Goal: Task Accomplishment & Management: Use online tool/utility

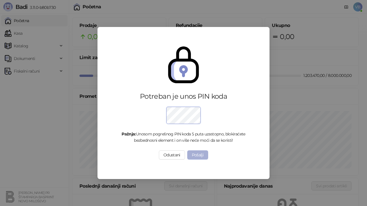
click at [196, 157] on button "Pošalji" at bounding box center [197, 154] width 21 height 9
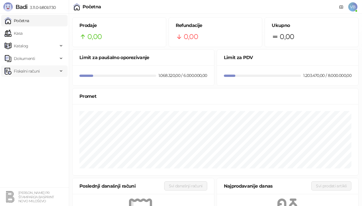
click at [35, 69] on span "Fiskalni računi" at bounding box center [27, 70] width 26 height 11
click at [22, 35] on link "Kasa" at bounding box center [14, 33] width 18 height 11
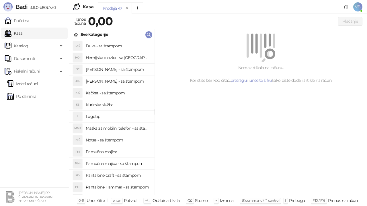
click at [101, 162] on h4 "Pamučna majica - sa štampom" at bounding box center [118, 163] width 64 height 9
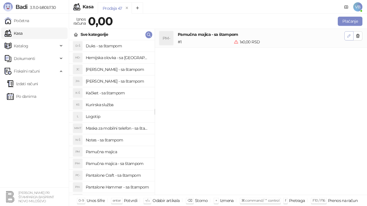
click at [348, 34] on icon "button" at bounding box center [348, 36] width 5 height 5
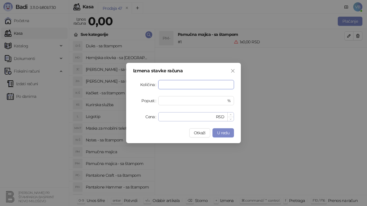
type input "**"
click at [175, 117] on input "*" at bounding box center [188, 116] width 53 height 9
type input "***"
click at [228, 130] on button "U redu" at bounding box center [222, 132] width 21 height 9
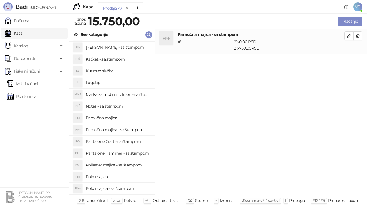
scroll to position [37, 0]
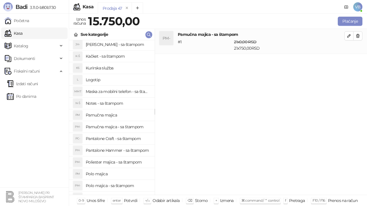
click at [110, 185] on h4 "Polo majica - sa štampom" at bounding box center [118, 185] width 64 height 9
click at [350, 60] on icon "button" at bounding box center [348, 60] width 5 height 5
type input "*"
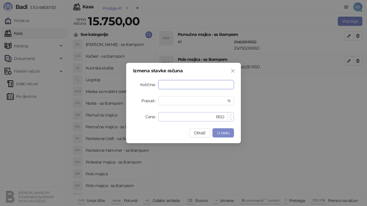
type input "**"
click at [170, 117] on input "*" at bounding box center [188, 116] width 53 height 9
type input "****"
click at [225, 130] on span "U redu" at bounding box center [223, 132] width 12 height 5
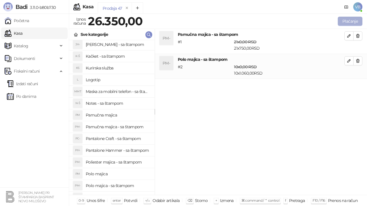
click at [351, 21] on button "Plaćanje" at bounding box center [350, 21] width 25 height 9
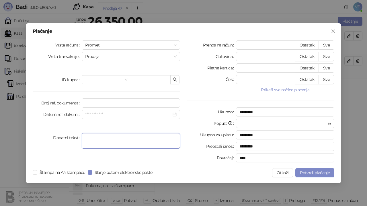
click at [91, 139] on textarea "Dodatni tekst" at bounding box center [131, 140] width 98 height 15
type textarea "**********"
click at [329, 46] on button "Sve" at bounding box center [326, 44] width 16 height 9
type input "*****"
type input "****"
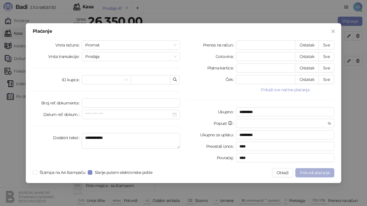
click at [307, 173] on span "Potvrdi plaćanje" at bounding box center [315, 172] width 30 height 5
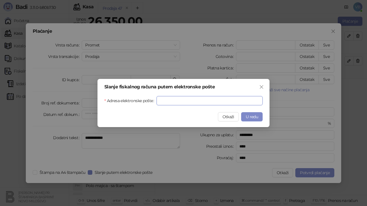
click at [166, 99] on input "Adresa elektronske pošte" at bounding box center [209, 100] width 106 height 9
type input "**********"
click at [254, 117] on span "U redu" at bounding box center [252, 116] width 12 height 5
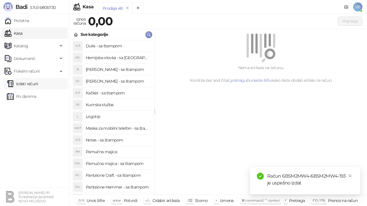
click at [38, 84] on link "Izdati računi" at bounding box center [22, 83] width 31 height 11
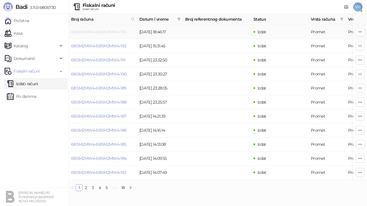
click at [76, 31] on link "6BSM2MW4-6BSM2MW4-193" at bounding box center [98, 31] width 55 height 5
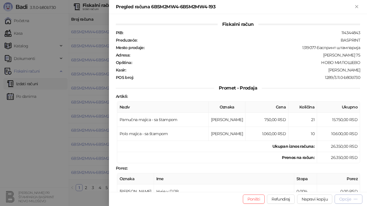
click at [346, 197] on div "Opcije" at bounding box center [345, 198] width 12 height 5
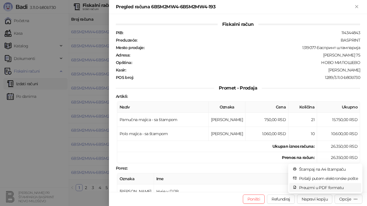
click at [317, 186] on span "Preuzmi u PDF formatu" at bounding box center [328, 187] width 59 height 6
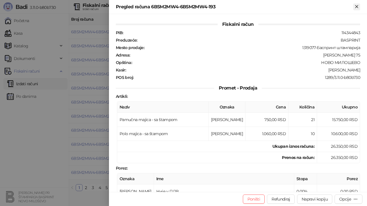
click at [355, 6] on icon "Zatvori" at bounding box center [356, 6] width 5 height 5
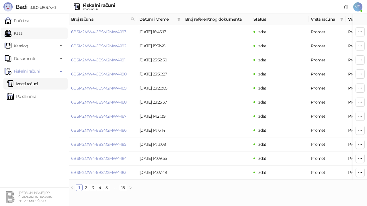
click at [22, 32] on link "Kasa" at bounding box center [14, 33] width 18 height 11
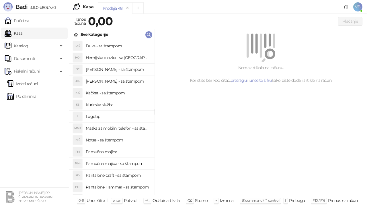
click at [100, 164] on h4 "Pamučna majica - sa štampom" at bounding box center [118, 163] width 64 height 9
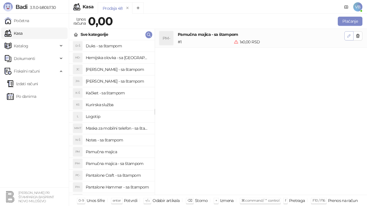
click at [348, 32] on button "button" at bounding box center [348, 35] width 9 height 9
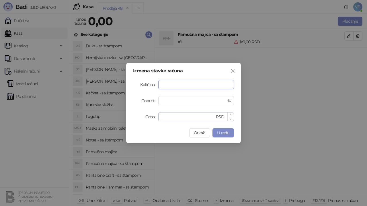
type input "**"
click at [169, 113] on input "*" at bounding box center [188, 116] width 53 height 9
type input "***"
click at [223, 132] on span "U redu" at bounding box center [223, 132] width 12 height 5
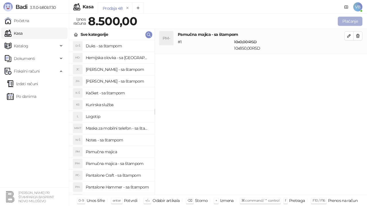
click at [351, 21] on button "Plaćanje" at bounding box center [350, 21] width 25 height 9
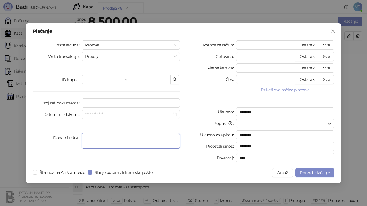
click at [91, 138] on textarea "Dodatni tekst" at bounding box center [131, 140] width 98 height 15
type textarea "*"
type textarea "**********"
click at [326, 43] on button "Sve" at bounding box center [326, 44] width 16 height 9
type input "****"
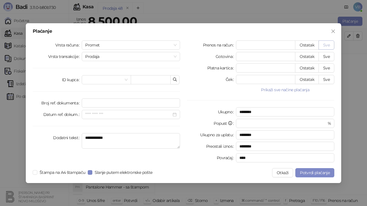
type input "****"
click at [308, 171] on span "Potvrdi plaćanje" at bounding box center [315, 172] width 30 height 5
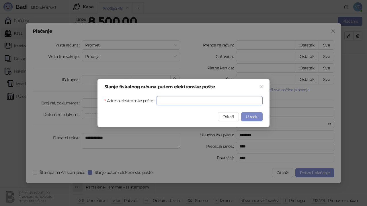
click at [162, 100] on input "Adresa elektronske pošte" at bounding box center [209, 100] width 106 height 9
type input "**********"
click at [252, 115] on span "U redu" at bounding box center [252, 116] width 12 height 5
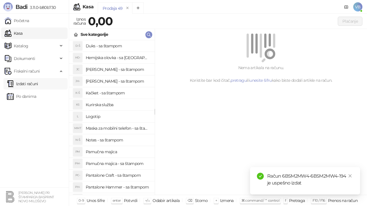
click at [37, 82] on link "Izdati računi" at bounding box center [22, 83] width 31 height 11
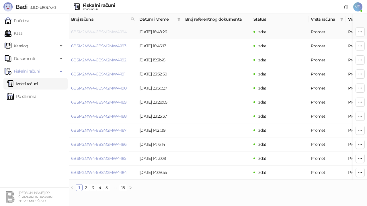
click at [99, 32] on link "6BSM2MW4-6BSM2MW4-194" at bounding box center [99, 31] width 56 height 5
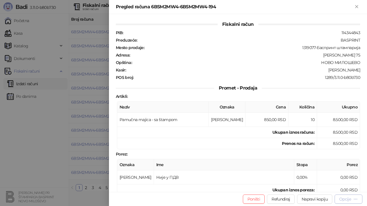
click at [344, 201] on div "Opcije" at bounding box center [345, 198] width 12 height 5
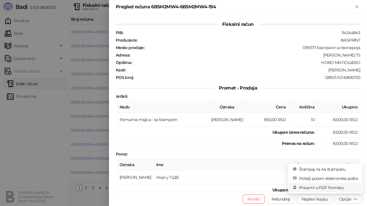
click at [330, 187] on span "Preuzmi u PDF formatu" at bounding box center [328, 187] width 59 height 6
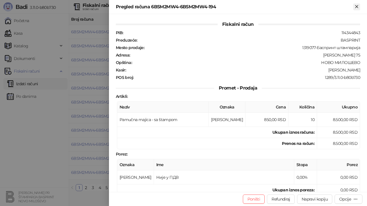
click at [357, 7] on icon "Zatvori" at bounding box center [356, 6] width 3 height 3
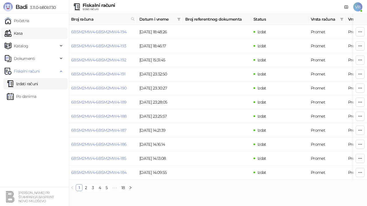
click at [22, 32] on link "Kasa" at bounding box center [14, 33] width 18 height 11
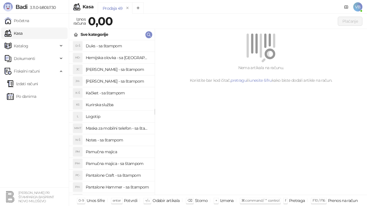
click at [113, 164] on h4 "Pamučna majica - sa štampom" at bounding box center [118, 163] width 64 height 9
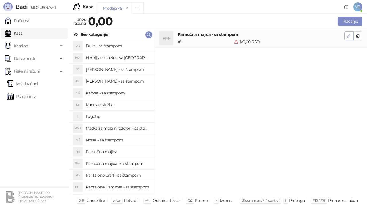
click at [347, 35] on icon "button" at bounding box center [348, 36] width 5 height 5
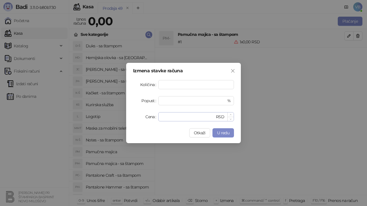
type input "**"
click at [165, 115] on input "*" at bounding box center [188, 116] width 53 height 9
type input "***"
click at [218, 131] on span "U redu" at bounding box center [223, 132] width 12 height 5
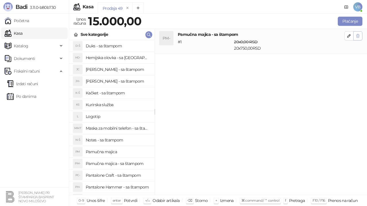
click at [358, 35] on icon "button" at bounding box center [357, 36] width 5 height 5
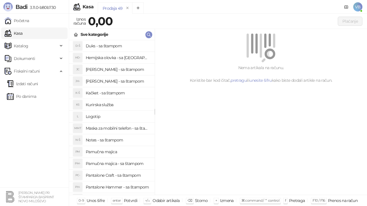
click at [125, 164] on h4 "Pamučna majica - sa štampom" at bounding box center [118, 163] width 64 height 9
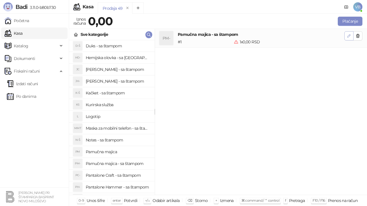
click at [348, 38] on icon "button" at bounding box center [348, 36] width 5 height 5
type input "*"
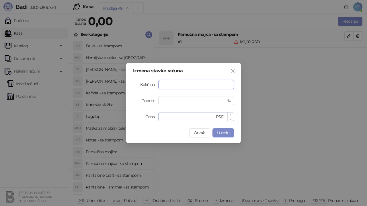
type input "**"
click at [169, 117] on input "*" at bounding box center [188, 116] width 53 height 9
type input "***"
click at [218, 134] on span "U redu" at bounding box center [223, 132] width 12 height 5
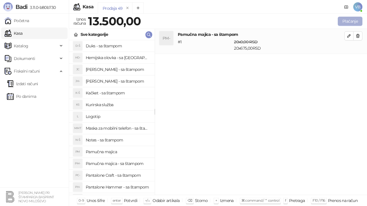
click at [348, 19] on button "Plaćanje" at bounding box center [350, 21] width 25 height 9
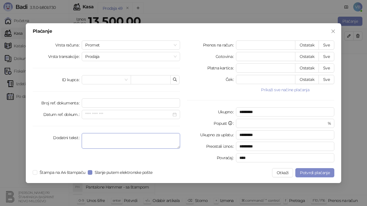
click at [95, 140] on textarea "Dodatni tekst" at bounding box center [131, 140] width 98 height 15
type textarea "**********"
click at [322, 46] on button "Sve" at bounding box center [326, 44] width 16 height 9
type input "*****"
type input "****"
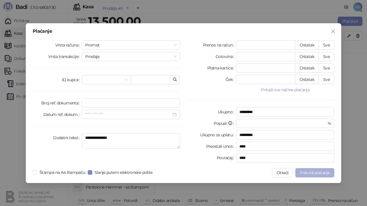
click at [322, 172] on span "Potvrdi plaćanje" at bounding box center [315, 172] width 30 height 5
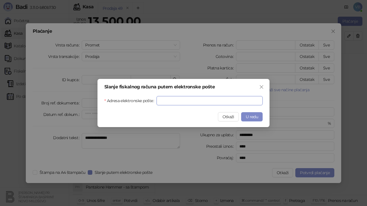
click at [179, 101] on input "Adresa elektronske pošte" at bounding box center [209, 100] width 106 height 9
type input "**********"
click at [251, 115] on span "U redu" at bounding box center [252, 116] width 12 height 5
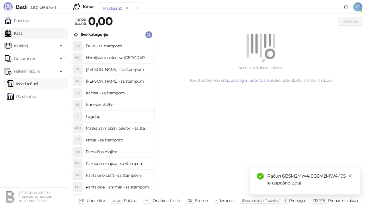
click at [35, 83] on link "Izdati računi" at bounding box center [22, 83] width 31 height 11
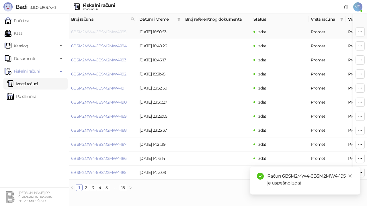
click at [113, 33] on link "6BSM2MW4-6BSM2MW4-195" at bounding box center [98, 31] width 55 height 5
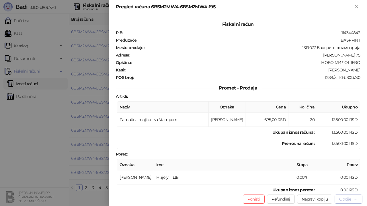
click at [346, 198] on div "Opcije" at bounding box center [345, 198] width 12 height 5
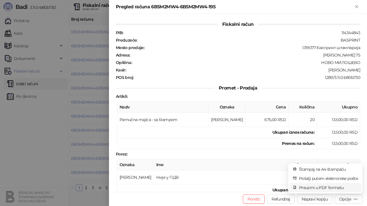
click at [322, 187] on span "Preuzmi u PDF formatu" at bounding box center [328, 187] width 59 height 6
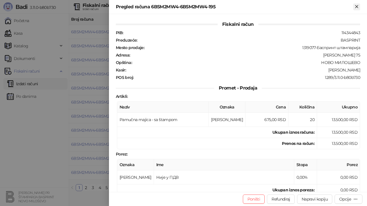
click at [356, 6] on icon "Zatvori" at bounding box center [356, 6] width 3 height 3
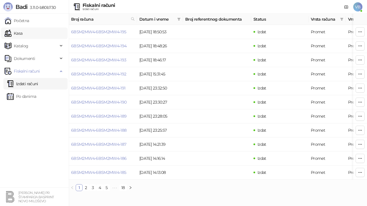
click at [19, 32] on link "Kasa" at bounding box center [14, 33] width 18 height 11
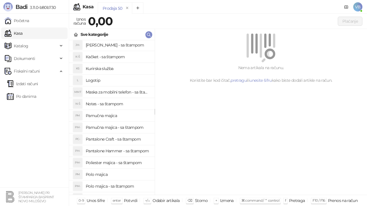
scroll to position [36, 0]
click at [113, 184] on h4 "Polo majica - sa štampom" at bounding box center [118, 185] width 64 height 9
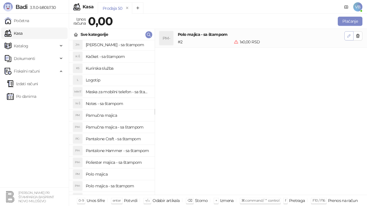
click at [348, 36] on icon "button" at bounding box center [348, 36] width 5 height 5
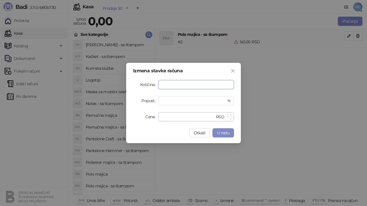
type input "*"
click at [165, 117] on input "*" at bounding box center [188, 116] width 53 height 9
type input "****"
click at [220, 131] on span "U redu" at bounding box center [223, 132] width 12 height 5
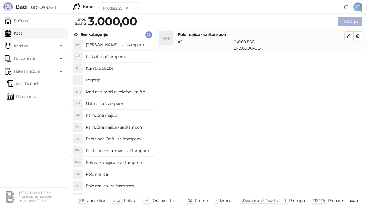
click at [352, 21] on button "Plaćanje" at bounding box center [350, 21] width 25 height 9
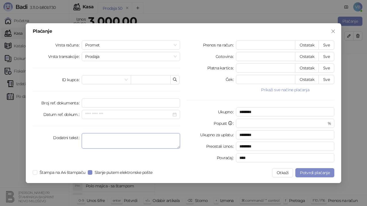
click at [87, 141] on textarea "Dodatni tekst" at bounding box center [131, 140] width 98 height 15
type textarea "**********"
click at [330, 45] on button "Sve" at bounding box center [326, 44] width 16 height 9
type input "****"
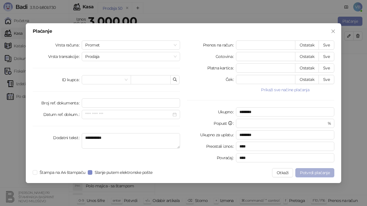
click at [313, 171] on span "Potvrdi plaćanje" at bounding box center [315, 172] width 30 height 5
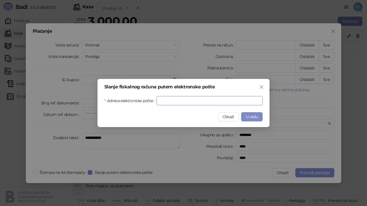
click at [181, 99] on input "Adresa elektronske pošte" at bounding box center [209, 100] width 106 height 9
type input "**********"
click at [254, 116] on span "U redu" at bounding box center [252, 116] width 12 height 5
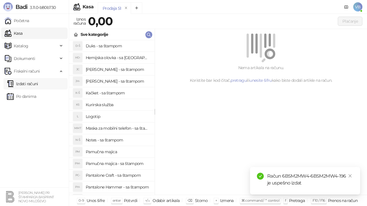
click at [27, 83] on link "Izdati računi" at bounding box center [22, 83] width 31 height 11
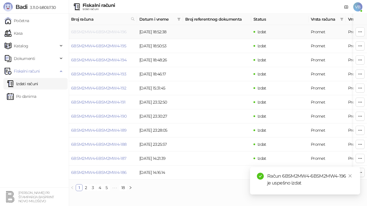
click at [94, 30] on link "6BSM2MW4-6BSM2MW4-196" at bounding box center [99, 31] width 56 height 5
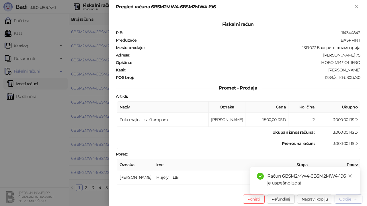
click at [342, 199] on div "Opcije" at bounding box center [345, 198] width 12 height 5
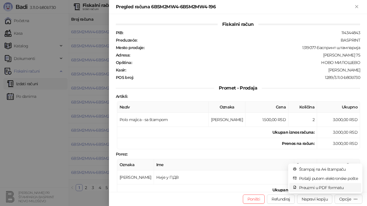
click at [326, 187] on span "Preuzmi u PDF formatu" at bounding box center [328, 187] width 59 height 6
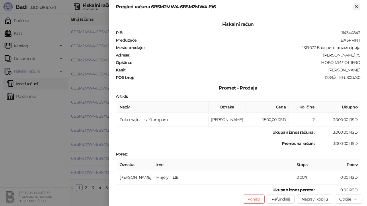
click at [356, 7] on icon "Zatvori" at bounding box center [356, 6] width 3 height 3
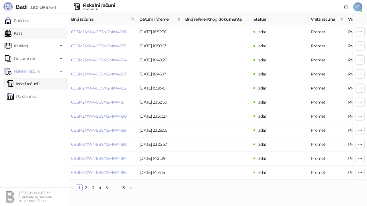
click at [22, 32] on link "Kasa" at bounding box center [14, 33] width 18 height 11
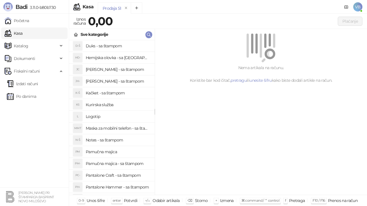
click at [119, 164] on h4 "Pamučna majica - sa štampom" at bounding box center [118, 163] width 64 height 9
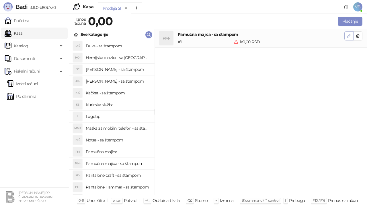
click at [348, 34] on icon "button" at bounding box center [348, 36] width 5 height 5
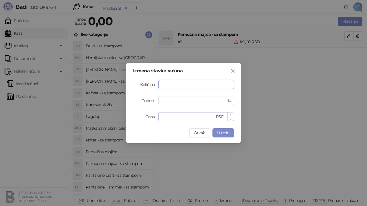
type input "*"
click at [167, 117] on input "*" at bounding box center [188, 116] width 53 height 9
type input "****"
click at [220, 132] on span "U redu" at bounding box center [223, 132] width 12 height 5
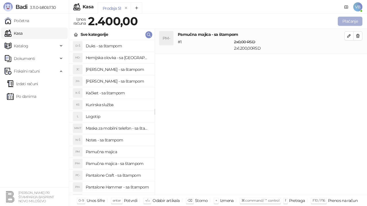
click at [348, 21] on button "Plaćanje" at bounding box center [350, 21] width 25 height 9
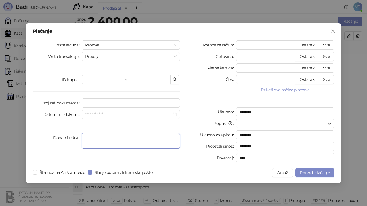
click at [94, 140] on textarea "Dodatni tekst" at bounding box center [131, 140] width 98 height 15
type textarea "**********"
click at [328, 46] on button "Sve" at bounding box center [326, 44] width 16 height 9
type input "****"
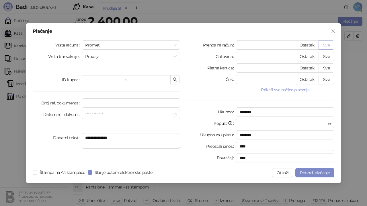
click at [328, 46] on button "Sve" at bounding box center [326, 44] width 16 height 9
click at [310, 172] on span "Potvrdi plaćanje" at bounding box center [315, 172] width 30 height 5
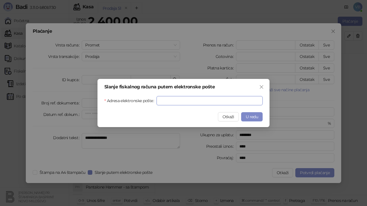
click at [168, 101] on input "Adresa elektronske pošte" at bounding box center [209, 100] width 106 height 9
type input "**********"
click at [256, 118] on span "U redu" at bounding box center [252, 116] width 12 height 5
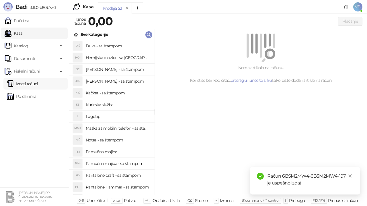
click at [27, 85] on link "Izdati računi" at bounding box center [22, 83] width 31 height 11
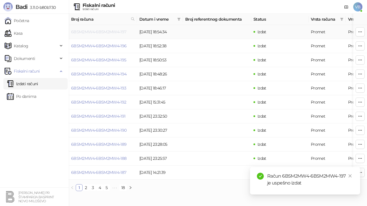
click at [89, 32] on link "6BSM2MW4-6BSM2MW4-197" at bounding box center [98, 31] width 55 height 5
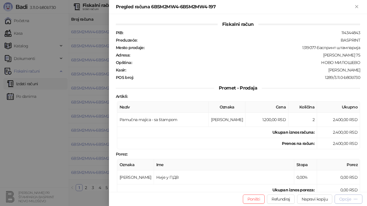
click at [345, 198] on div "Opcije" at bounding box center [345, 198] width 12 height 5
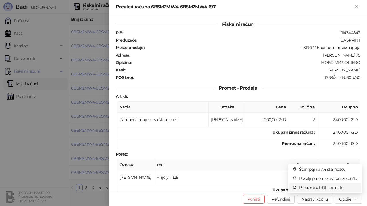
click at [325, 185] on span "Preuzmi u PDF formatu" at bounding box center [328, 187] width 59 height 6
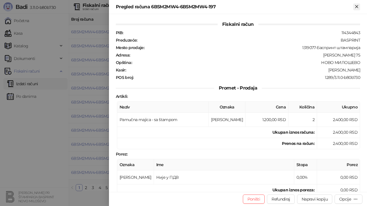
click at [358, 8] on icon "Zatvori" at bounding box center [356, 6] width 5 height 5
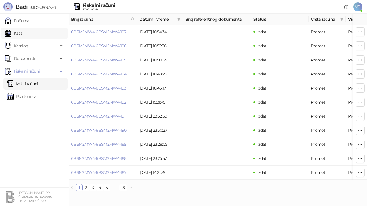
click at [22, 32] on link "Kasa" at bounding box center [14, 33] width 18 height 11
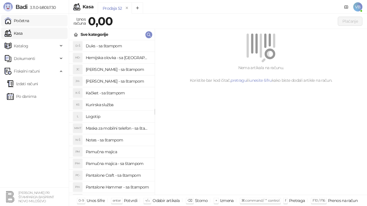
click at [21, 21] on link "Početna" at bounding box center [17, 20] width 25 height 11
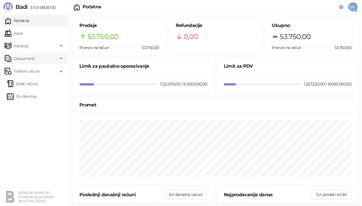
click at [20, 58] on span "Dokumenti" at bounding box center [24, 58] width 21 height 11
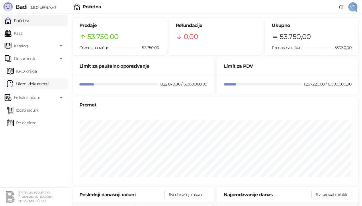
click at [34, 83] on link "Ulazni dokumenti" at bounding box center [28, 83] width 42 height 11
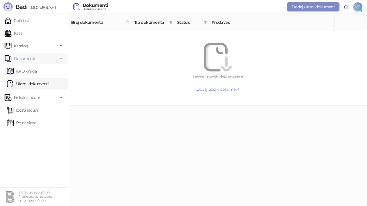
click at [26, 58] on span "Dokumenti" at bounding box center [24, 58] width 21 height 11
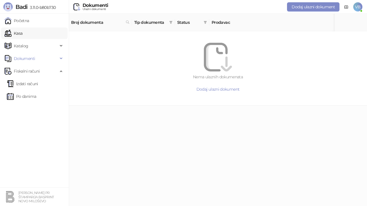
click at [22, 32] on link "Kasa" at bounding box center [14, 33] width 18 height 11
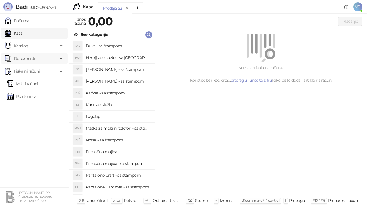
click at [17, 58] on span "Dokumenti" at bounding box center [24, 58] width 21 height 11
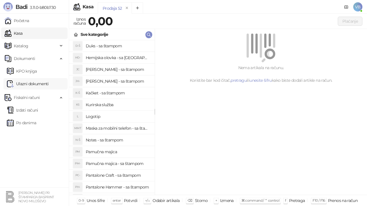
click at [30, 82] on link "Ulazni dokumenti" at bounding box center [28, 83] width 42 height 11
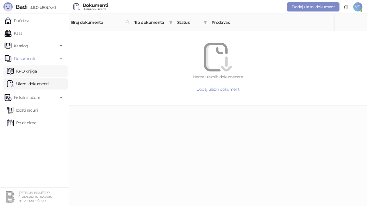
click at [23, 70] on link "KPO knjiga" at bounding box center [22, 70] width 30 height 11
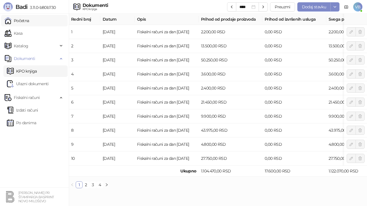
click at [14, 19] on link "Početna" at bounding box center [17, 20] width 25 height 11
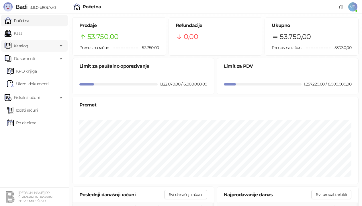
click at [28, 45] on span "Katalog" at bounding box center [21, 45] width 15 height 11
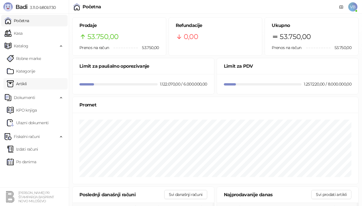
click at [25, 82] on link "Artikli" at bounding box center [17, 83] width 20 height 11
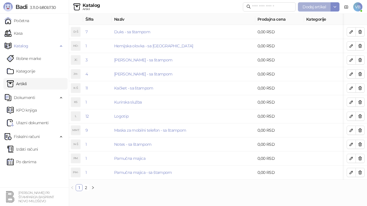
click at [319, 4] on button "Dodaj artikal" at bounding box center [314, 6] width 33 height 9
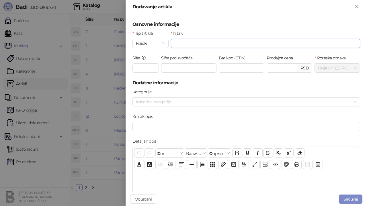
click at [179, 44] on input "Naziv" at bounding box center [265, 43] width 189 height 9
type input "*"
type input "**********"
click at [351, 198] on button "Sačuvaj" at bounding box center [350, 198] width 23 height 9
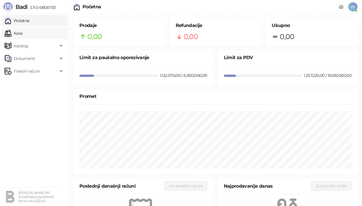
click at [22, 32] on link "Kasa" at bounding box center [14, 33] width 18 height 11
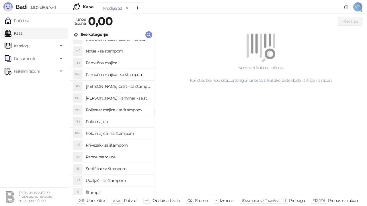
scroll to position [92, 0]
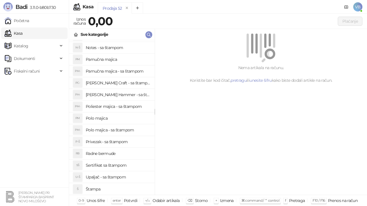
click at [112, 165] on h4 "Sertifikat sa štampom" at bounding box center [118, 164] width 64 height 9
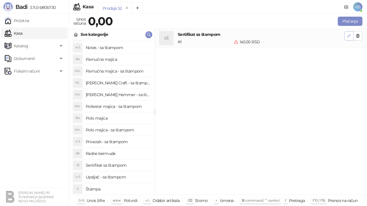
click at [350, 35] on icon "button" at bounding box center [348, 36] width 5 height 5
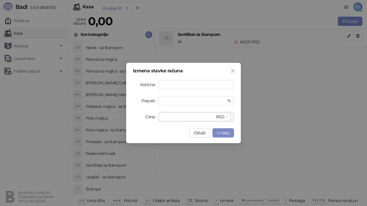
type input "*"
click at [169, 117] on input "*" at bounding box center [188, 116] width 53 height 9
type input "***"
click at [221, 131] on span "U redu" at bounding box center [223, 132] width 12 height 5
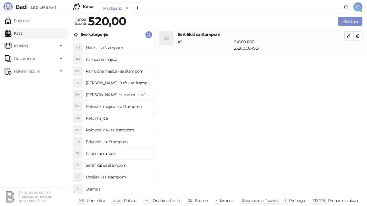
click at [128, 130] on h4 "Polo majica - sa štampom" at bounding box center [118, 129] width 64 height 9
click at [346, 60] on icon "button" at bounding box center [348, 60] width 5 height 5
type input "*"
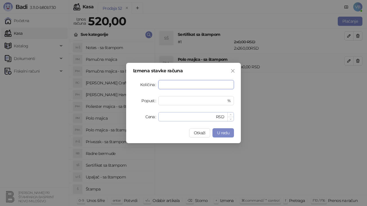
type input "*"
click at [166, 116] on input "*" at bounding box center [188, 116] width 53 height 9
click at [232, 70] on icon "close" at bounding box center [232, 70] width 3 height 3
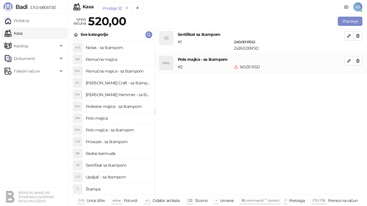
drag, startPoint x: 358, startPoint y: 61, endPoint x: 358, endPoint y: 56, distance: 5.4
click at [358, 61] on icon "button" at bounding box center [357, 60] width 5 height 5
click at [358, 35] on icon "button" at bounding box center [357, 36] width 5 height 5
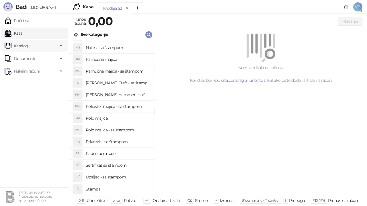
click at [22, 46] on span "Katalog" at bounding box center [21, 45] width 15 height 11
click at [23, 84] on link "Artikli" at bounding box center [17, 83] width 20 height 11
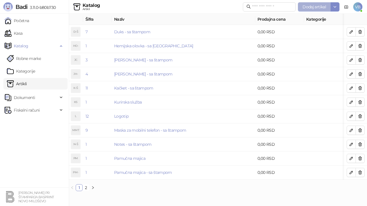
click at [319, 6] on span "Dodaj artikal" at bounding box center [313, 6] width 23 height 5
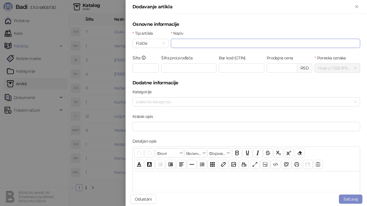
click at [175, 42] on input "Naziv" at bounding box center [265, 43] width 189 height 9
type input "**********"
click at [350, 198] on button "Sačuvaj" at bounding box center [350, 198] width 23 height 9
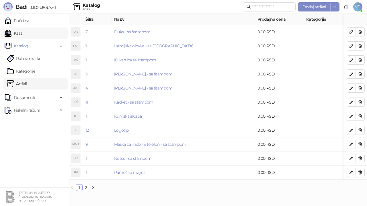
click at [22, 33] on link "Kasa" at bounding box center [14, 33] width 18 height 11
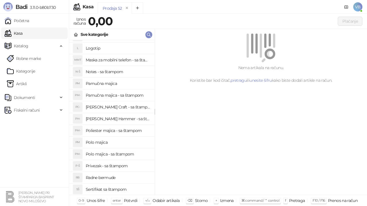
scroll to position [83, 0]
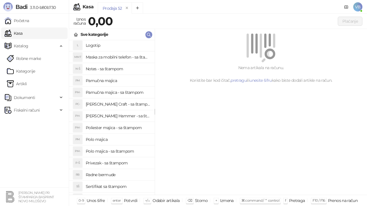
click at [22, 30] on link "Kasa" at bounding box center [14, 33] width 18 height 11
